Goal: Complete application form: Complete application form

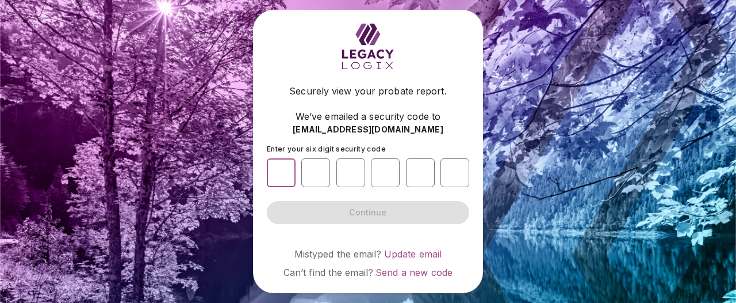
click at [282, 173] on input "number" at bounding box center [281, 172] width 29 height 29
type input "*"
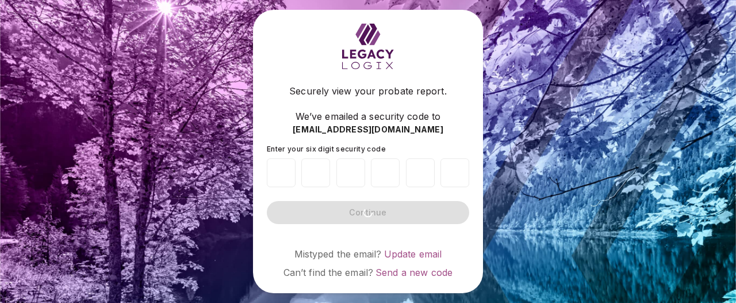
type input "*"
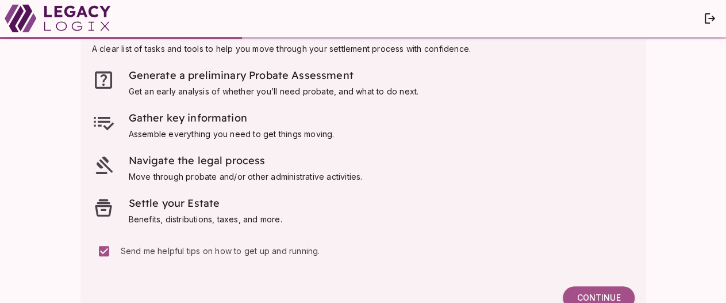
scroll to position [77, 0]
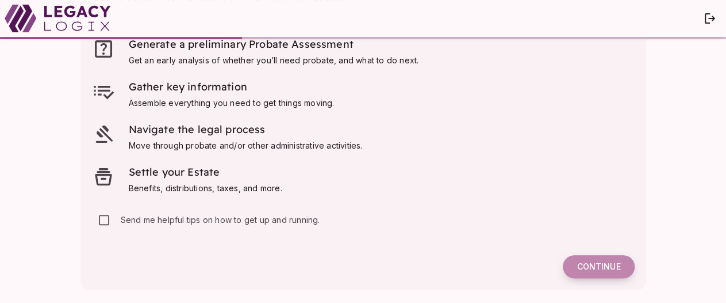
click at [604, 266] on span "Continue" at bounding box center [599, 266] width 44 height 10
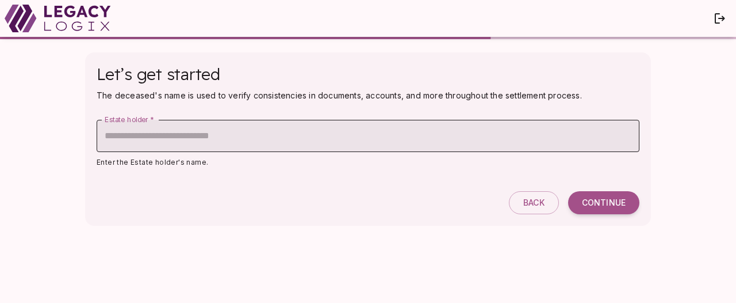
click at [262, 135] on input "Estate holder   *" at bounding box center [368, 136] width 543 height 32
type input "**********"
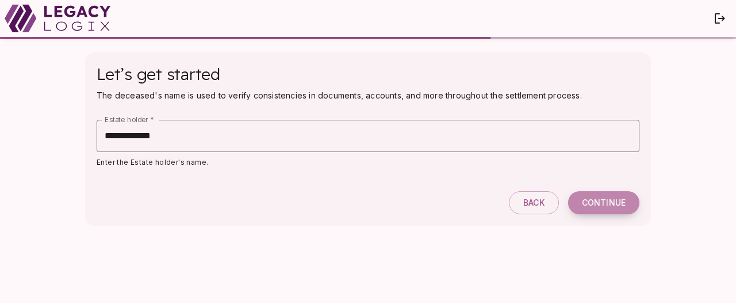
click at [604, 204] on span "Continue" at bounding box center [604, 202] width 44 height 10
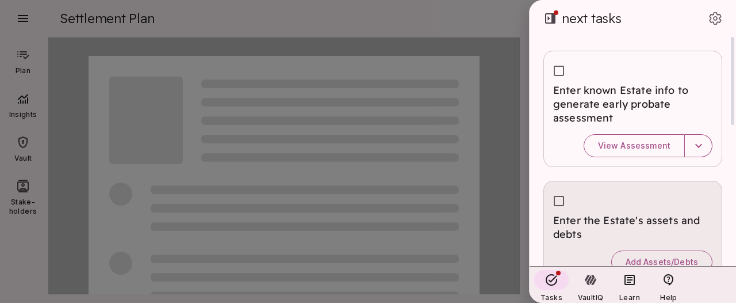
scroll to position [1, 0]
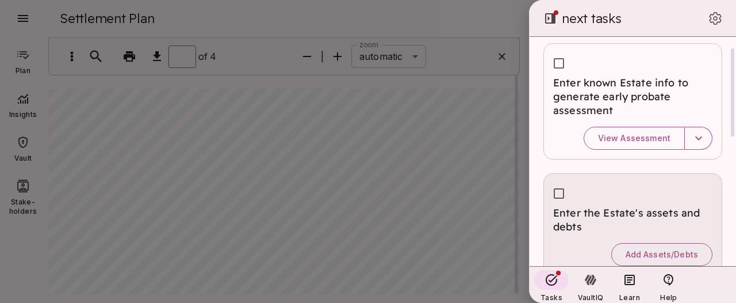
type input "*"
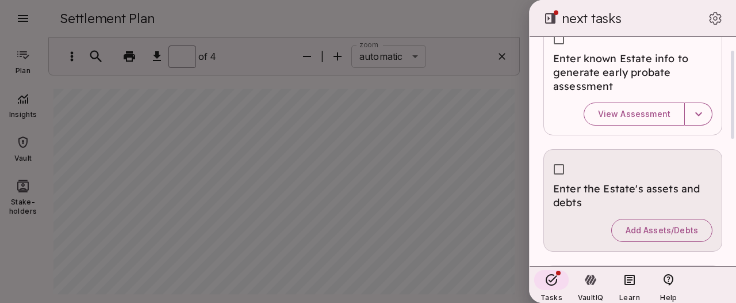
scroll to position [33, 0]
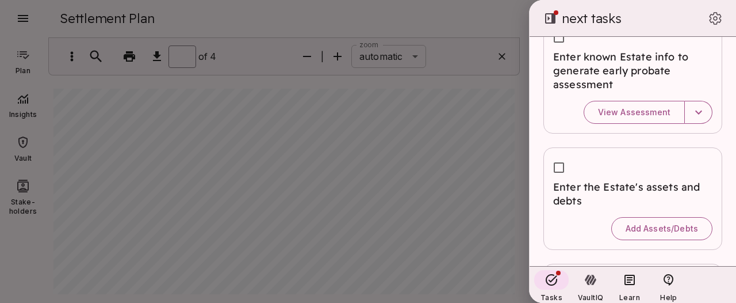
click at [447, 161] on div at bounding box center [368, 151] width 736 height 303
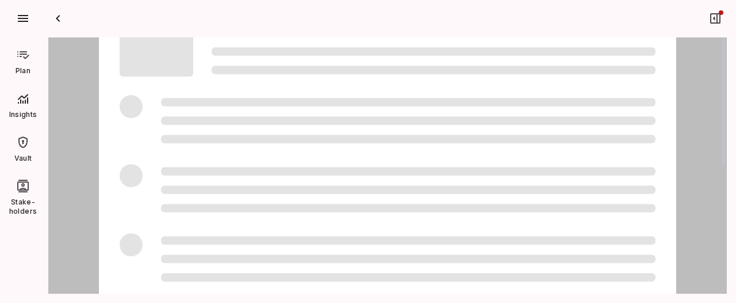
scroll to position [44, 0]
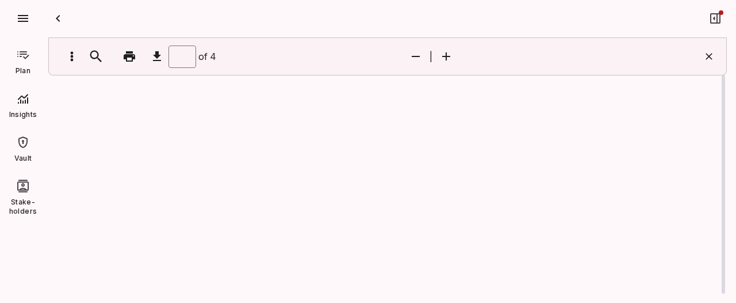
type input "*"
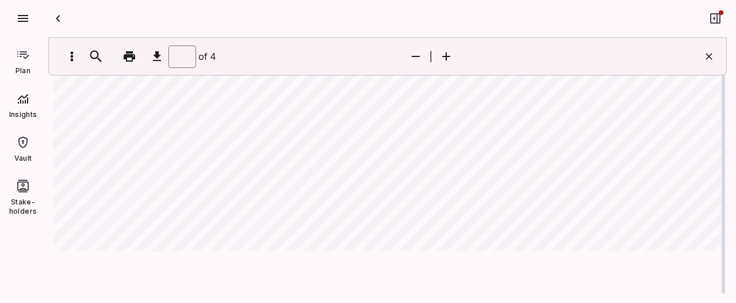
scroll to position [0, 0]
